Goal: Transaction & Acquisition: Purchase product/service

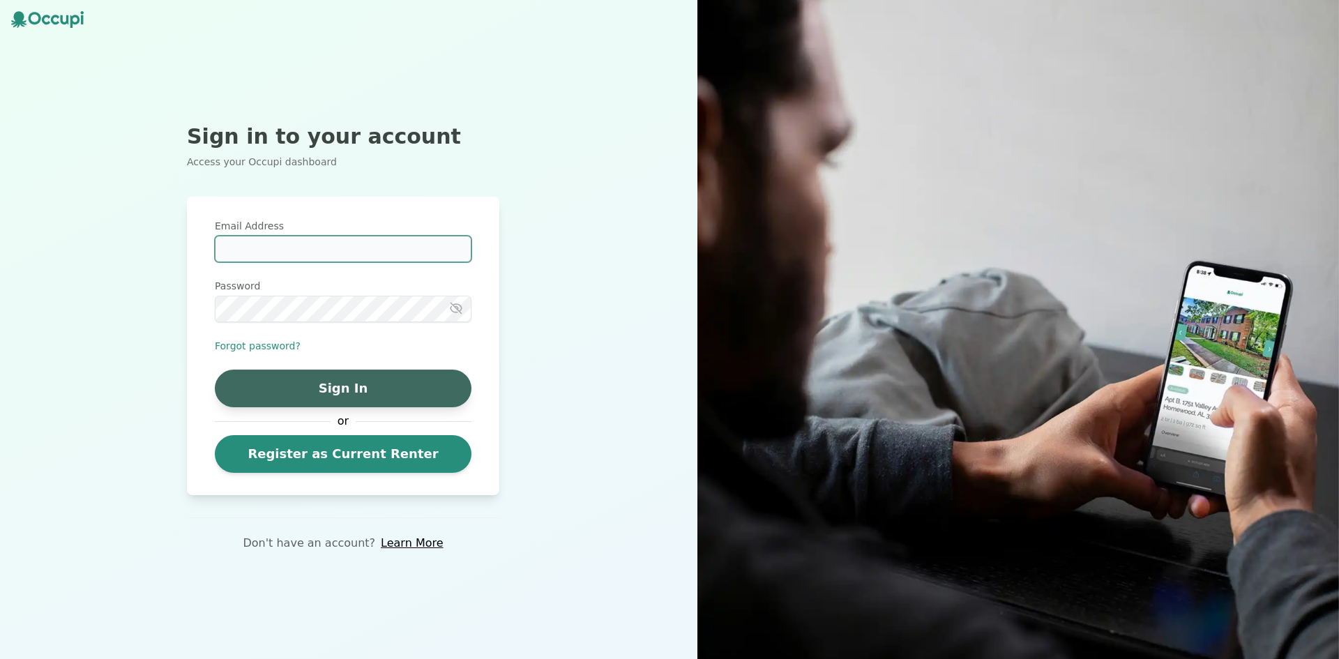
type input "**********"
click at [353, 388] on button "Sign In" at bounding box center [343, 388] width 257 height 38
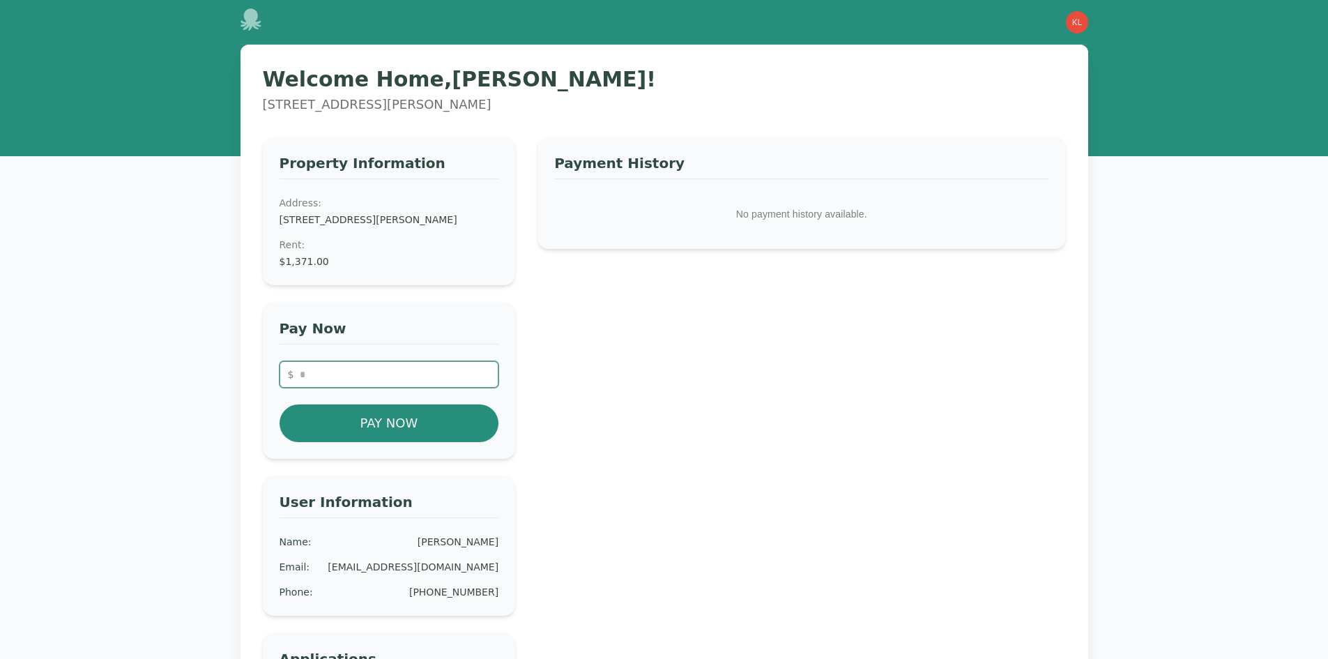
click at [395, 386] on input "number" at bounding box center [390, 374] width 220 height 26
type input "****"
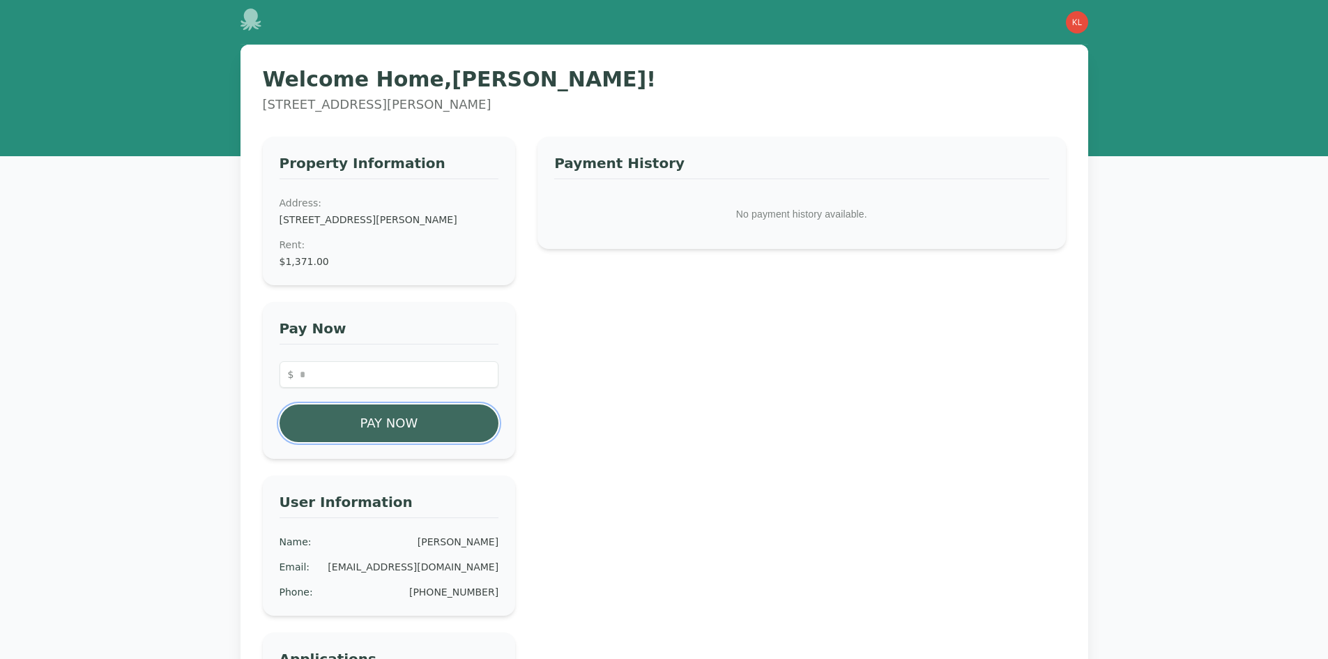
click at [429, 439] on button "Pay Now" at bounding box center [390, 423] width 220 height 38
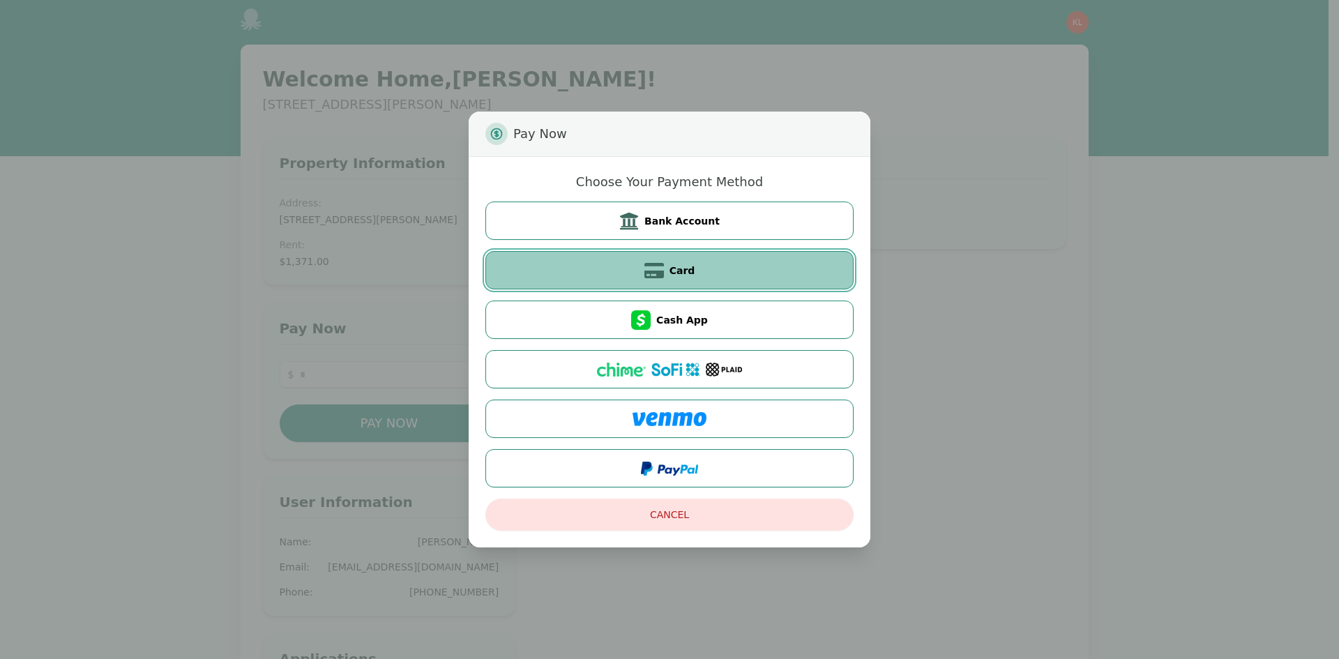
click at [753, 265] on button "Card" at bounding box center [669, 270] width 368 height 38
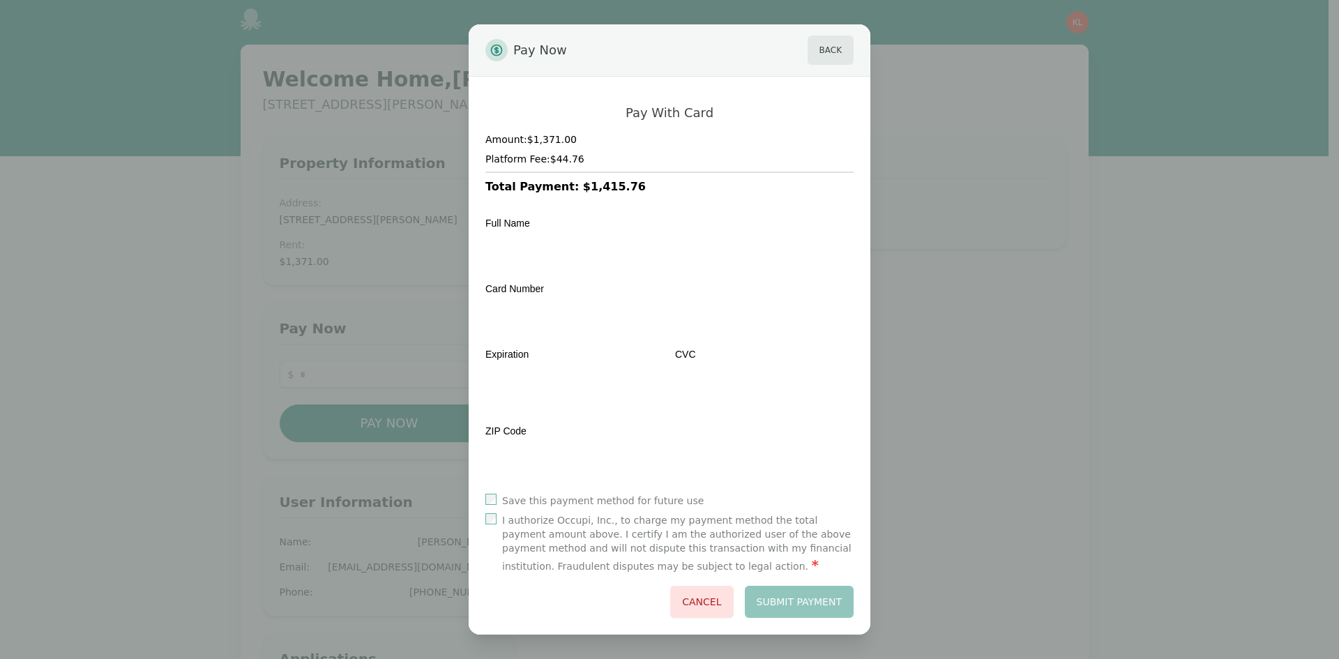
click at [485, 526] on div "Pay With Card Amount: $1,371.00 Platform Fee: $44.76 Total Payment: $1,415.76 F…" at bounding box center [669, 356] width 402 height 558
click at [837, 57] on button "Back" at bounding box center [830, 50] width 46 height 29
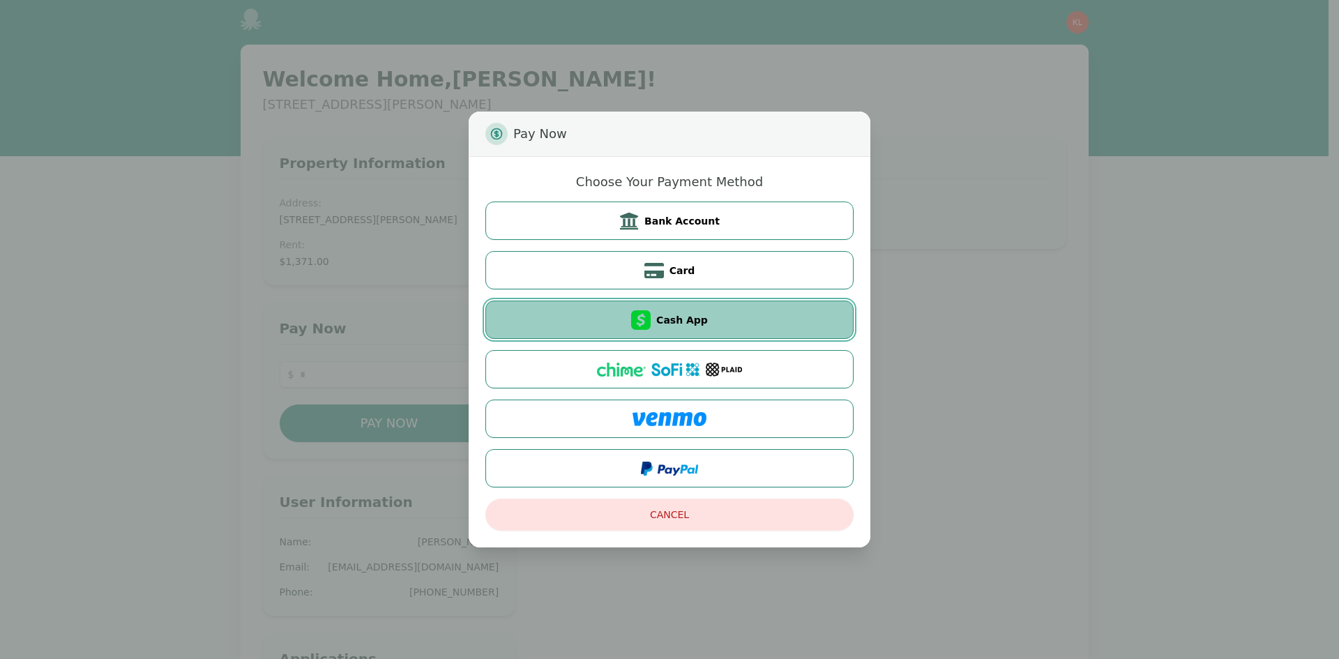
click at [740, 314] on button "Cash App" at bounding box center [669, 319] width 368 height 38
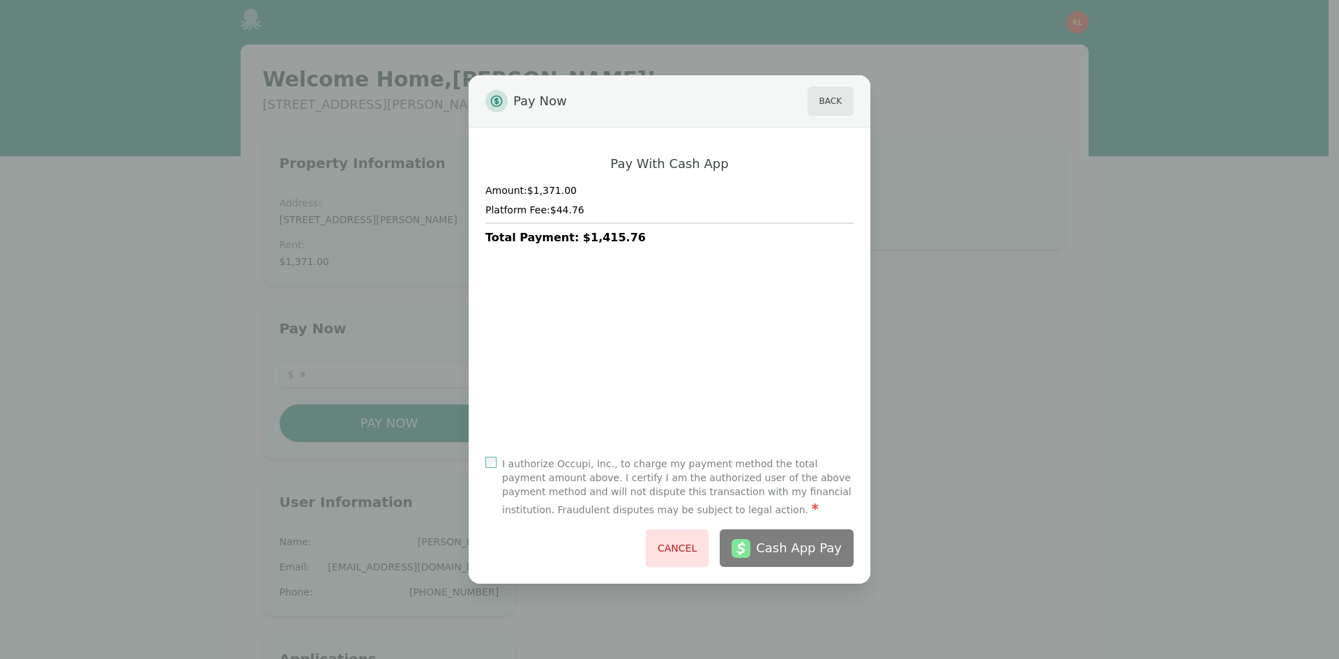
click at [836, 77] on h2 "Pay Now Back" at bounding box center [669, 101] width 402 height 52
click at [836, 91] on button "Back" at bounding box center [830, 100] width 46 height 29
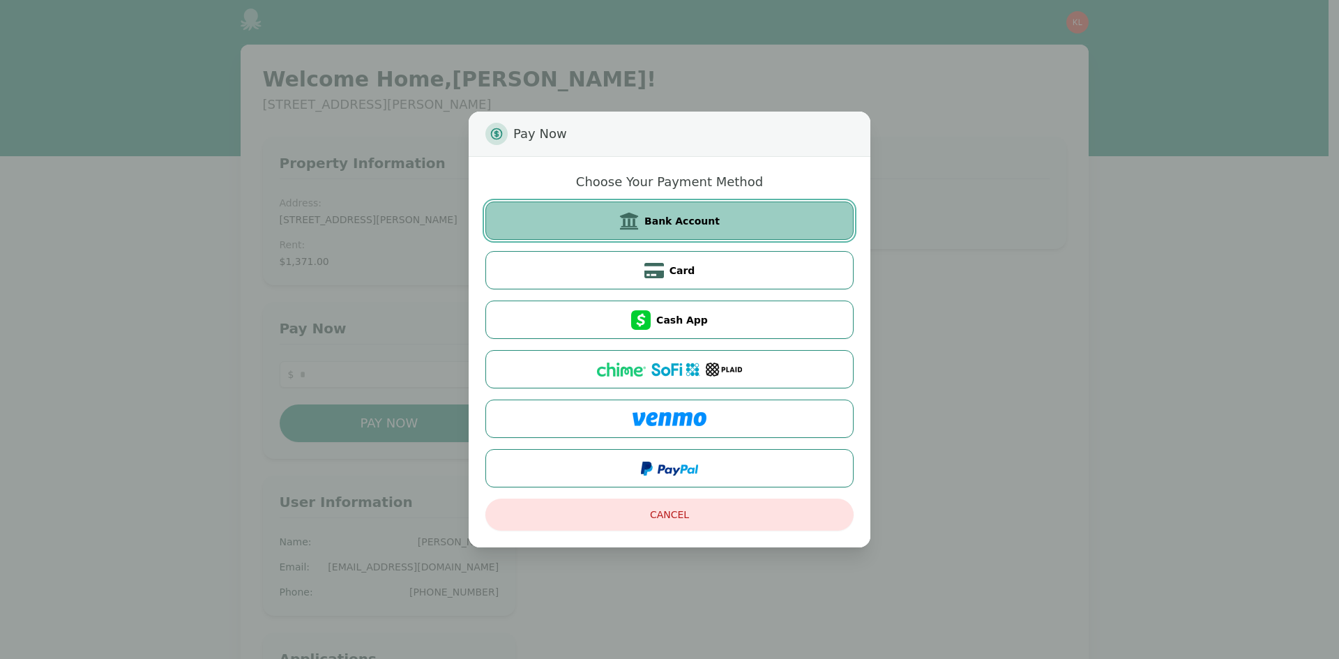
click at [786, 212] on button "Bank Account" at bounding box center [669, 220] width 368 height 38
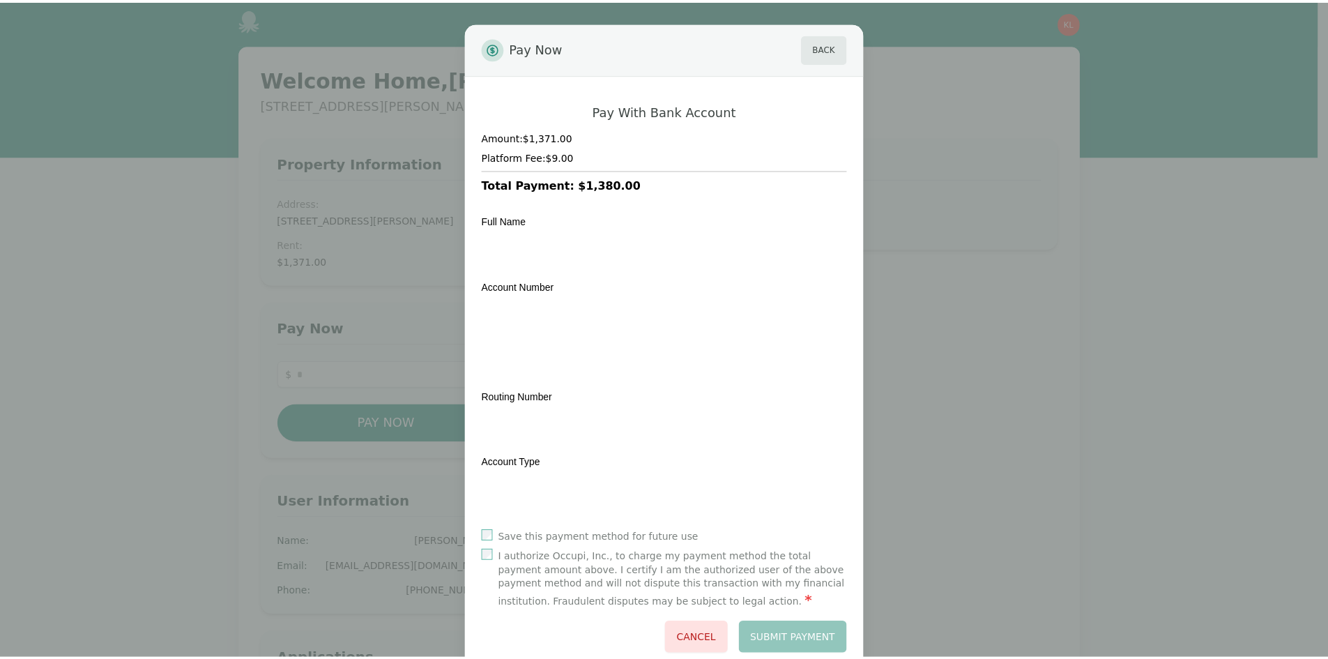
scroll to position [35, 0]
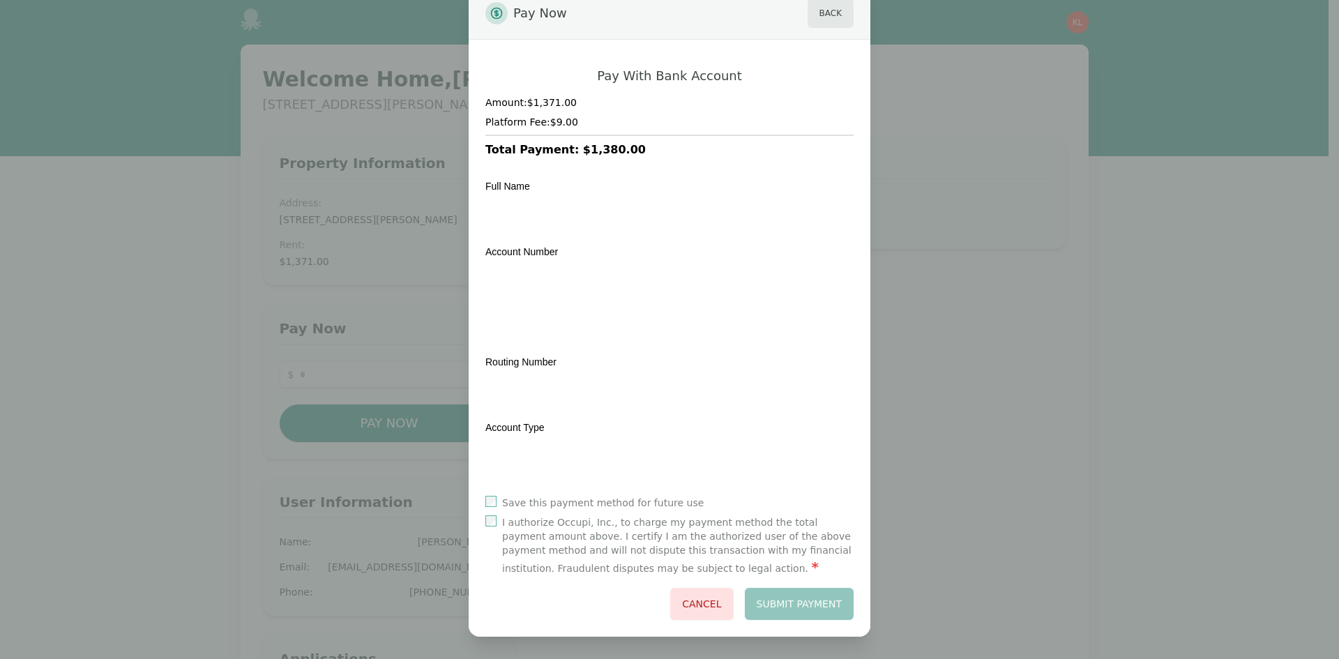
click at [554, 501] on label "Save this payment method for future use" at bounding box center [602, 503] width 201 height 14
click at [763, 610] on button "Submit Payment" at bounding box center [799, 604] width 109 height 32
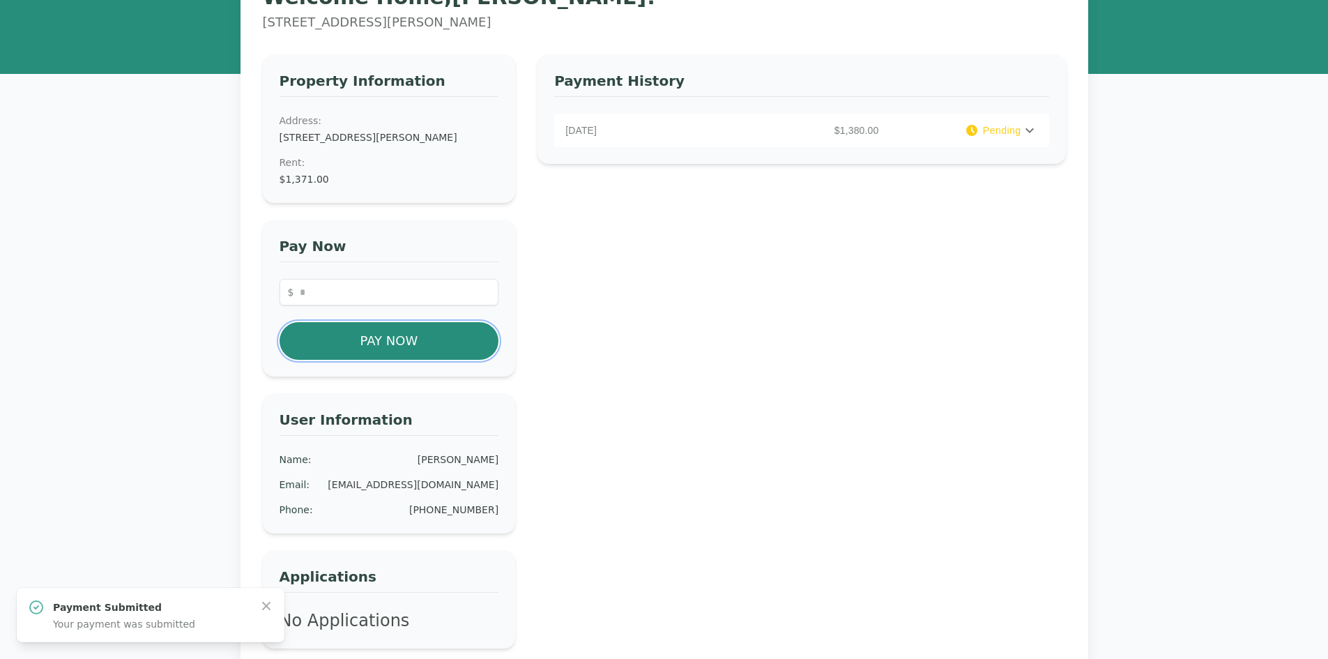
scroll to position [0, 0]
